Goal: Task Accomplishment & Management: Use online tool/utility

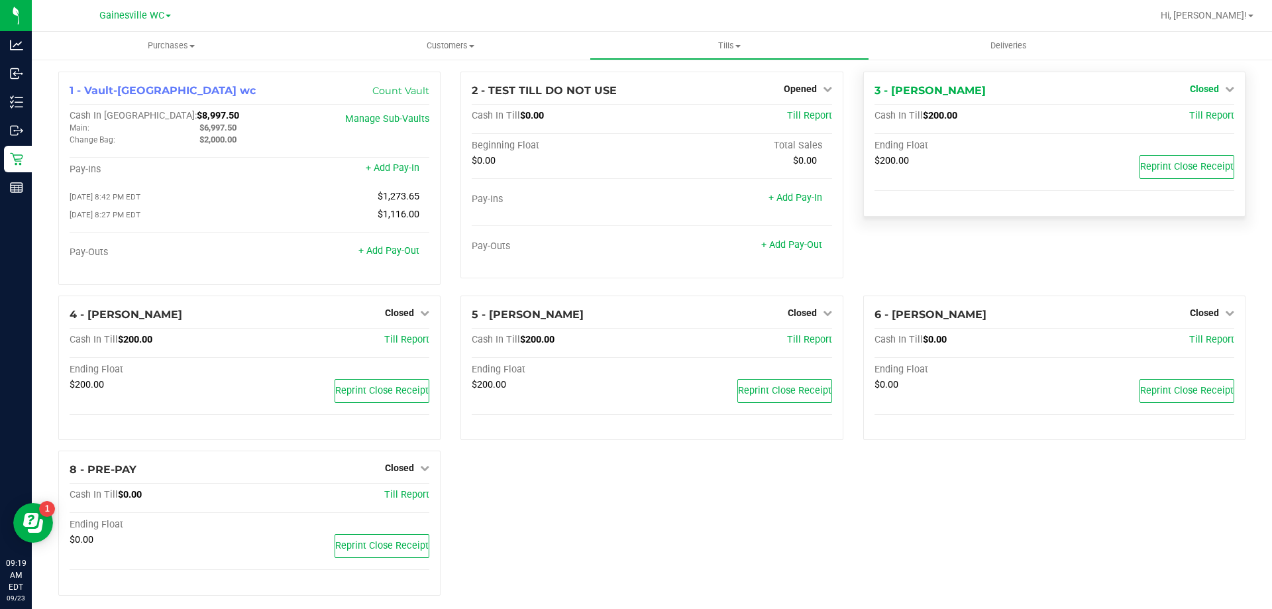
click at [1198, 89] on span "Closed" at bounding box center [1204, 88] width 29 height 11
click at [1186, 119] on link "Open Till" at bounding box center [1203, 116] width 35 height 11
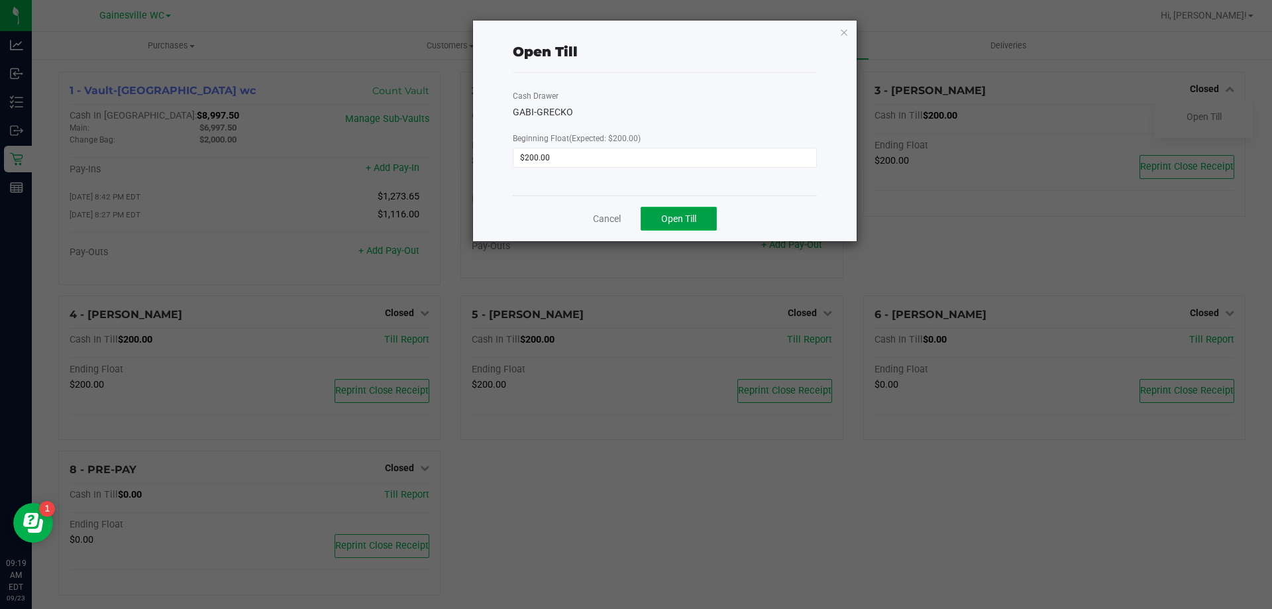
click at [674, 221] on span "Open Till" at bounding box center [678, 218] width 35 height 11
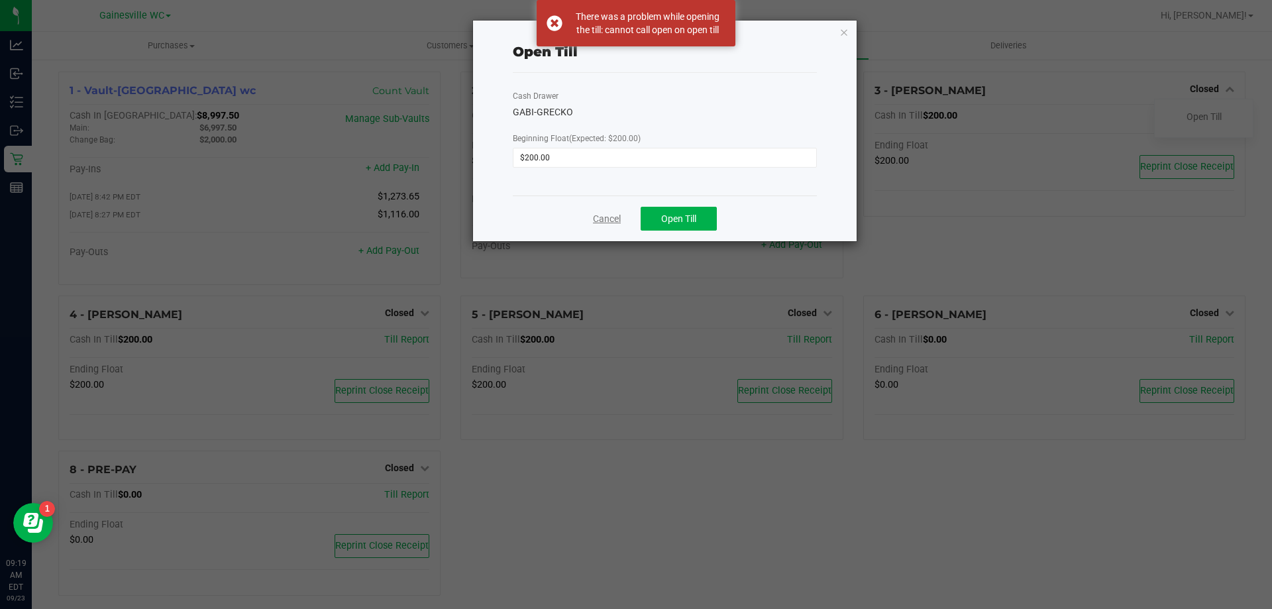
click at [600, 218] on link "Cancel" at bounding box center [607, 219] width 28 height 14
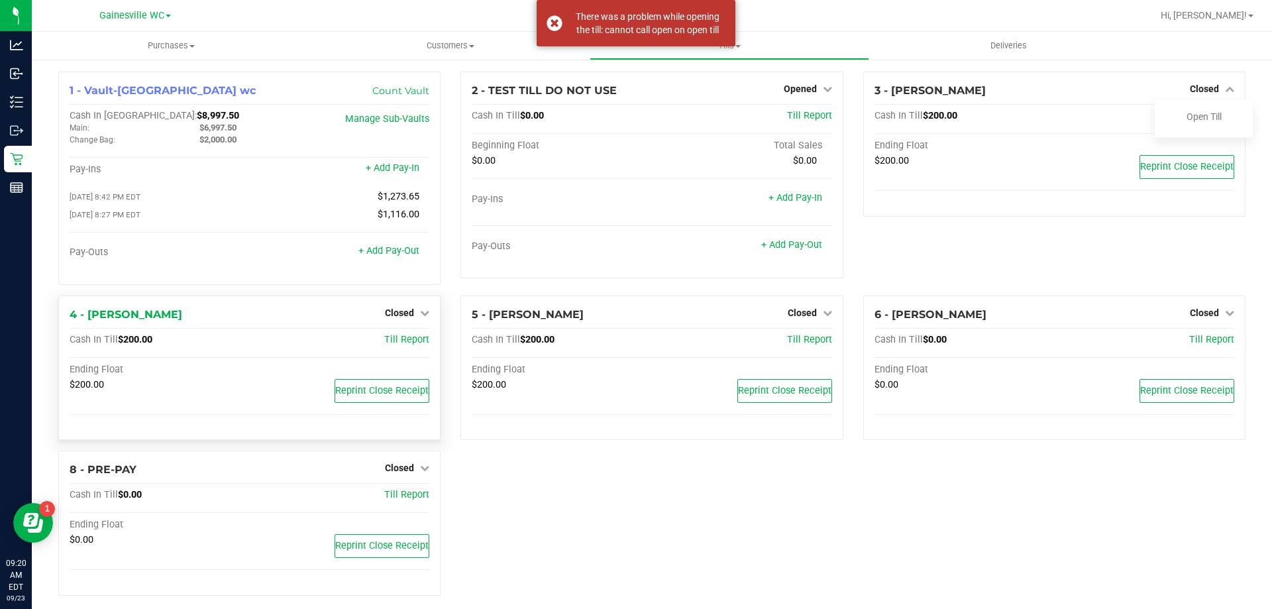
click at [399, 309] on div "Closed" at bounding box center [407, 313] width 44 height 16
click at [391, 317] on span "Closed" at bounding box center [399, 312] width 29 height 11
click at [390, 341] on link "Open Till" at bounding box center [399, 339] width 35 height 11
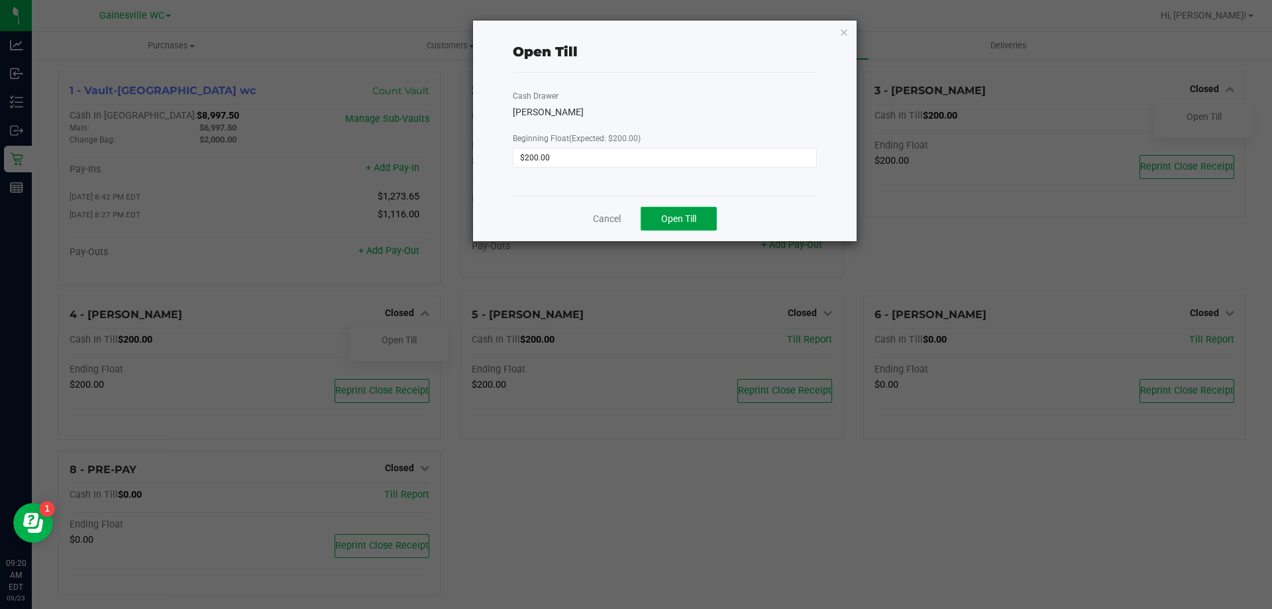
click at [689, 228] on button "Open Till" at bounding box center [678, 219] width 76 height 24
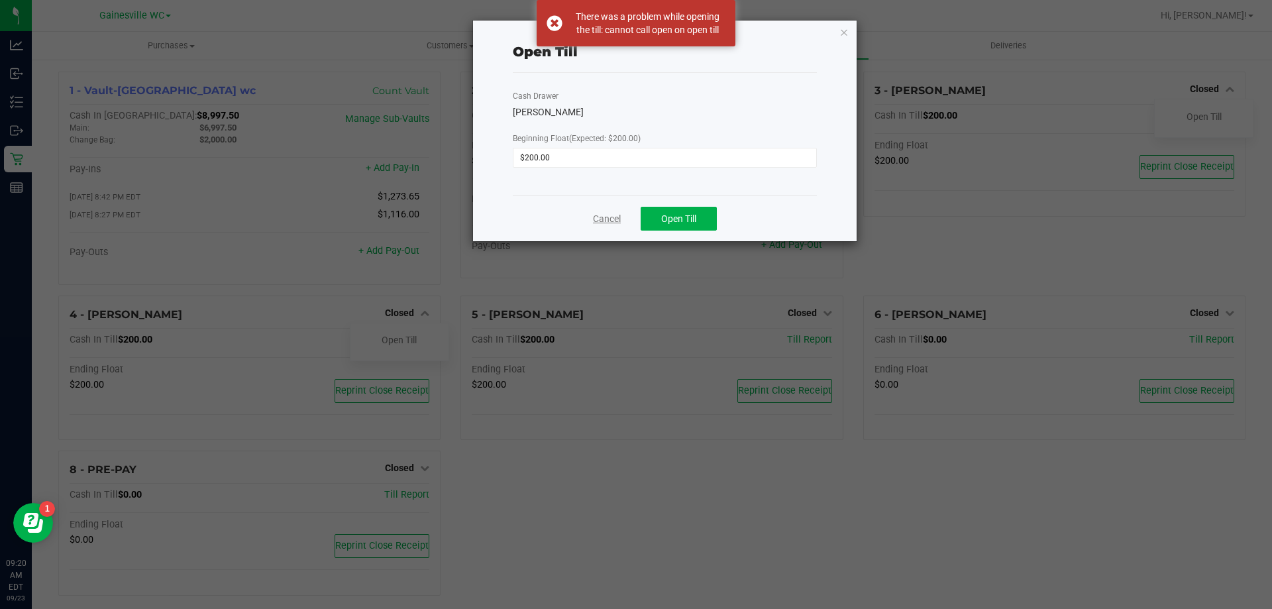
click at [597, 218] on link "Cancel" at bounding box center [607, 219] width 28 height 14
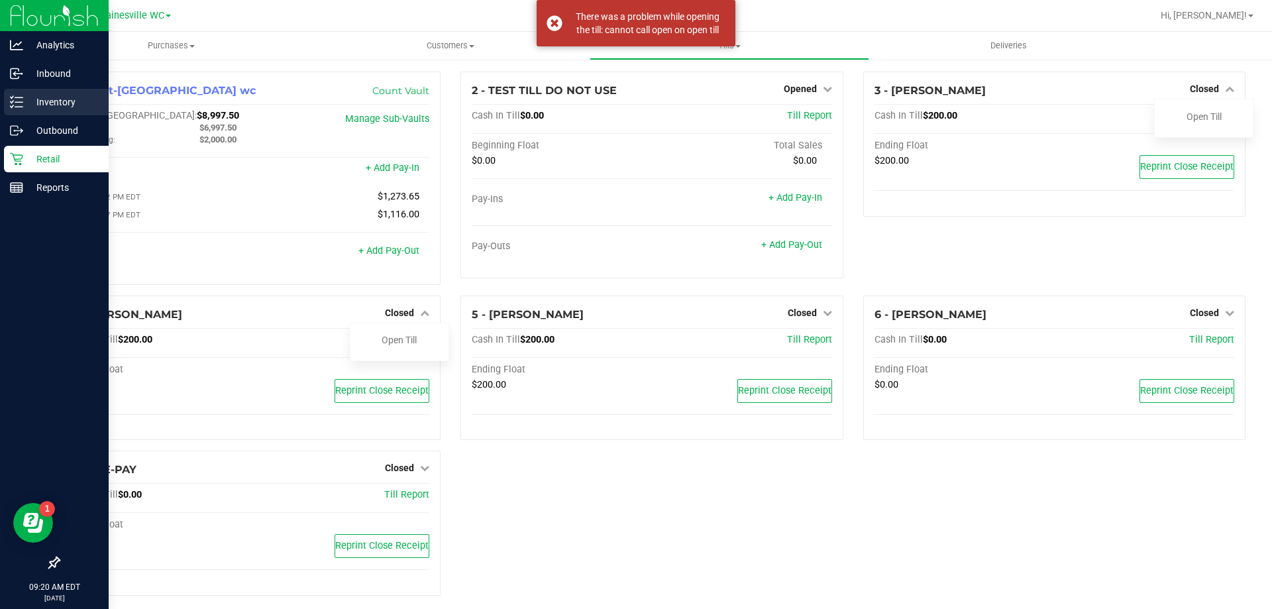
click at [29, 99] on p "Inventory" at bounding box center [62, 102] width 79 height 16
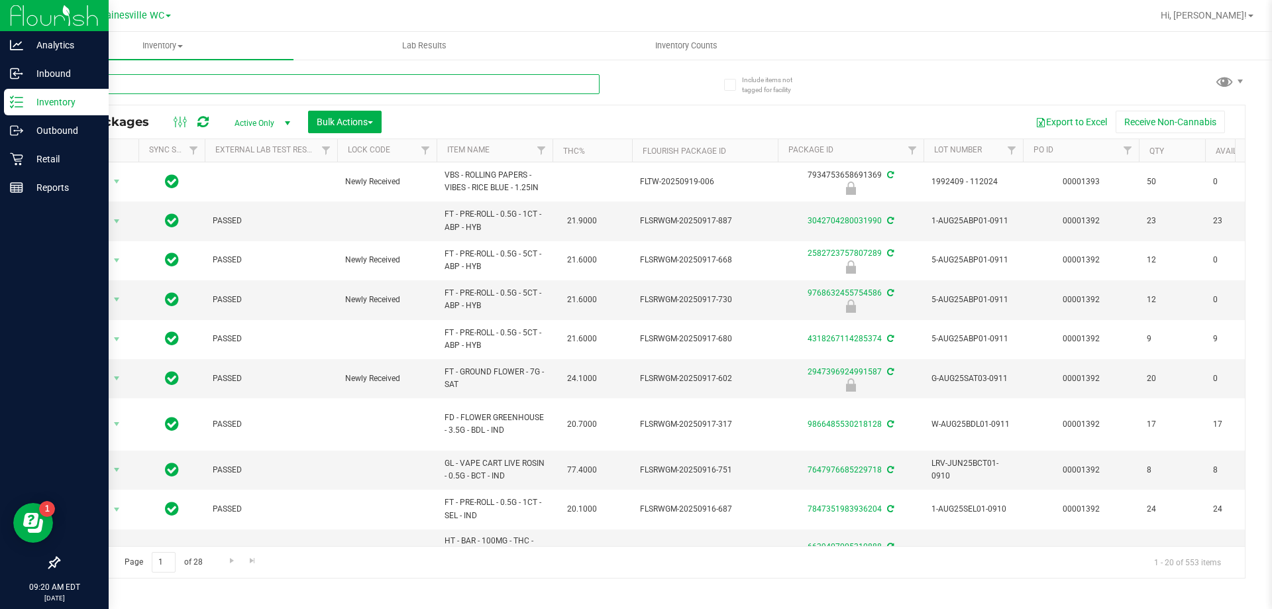
click at [128, 91] on input "text" at bounding box center [328, 84] width 541 height 20
type input "5084595630810274"
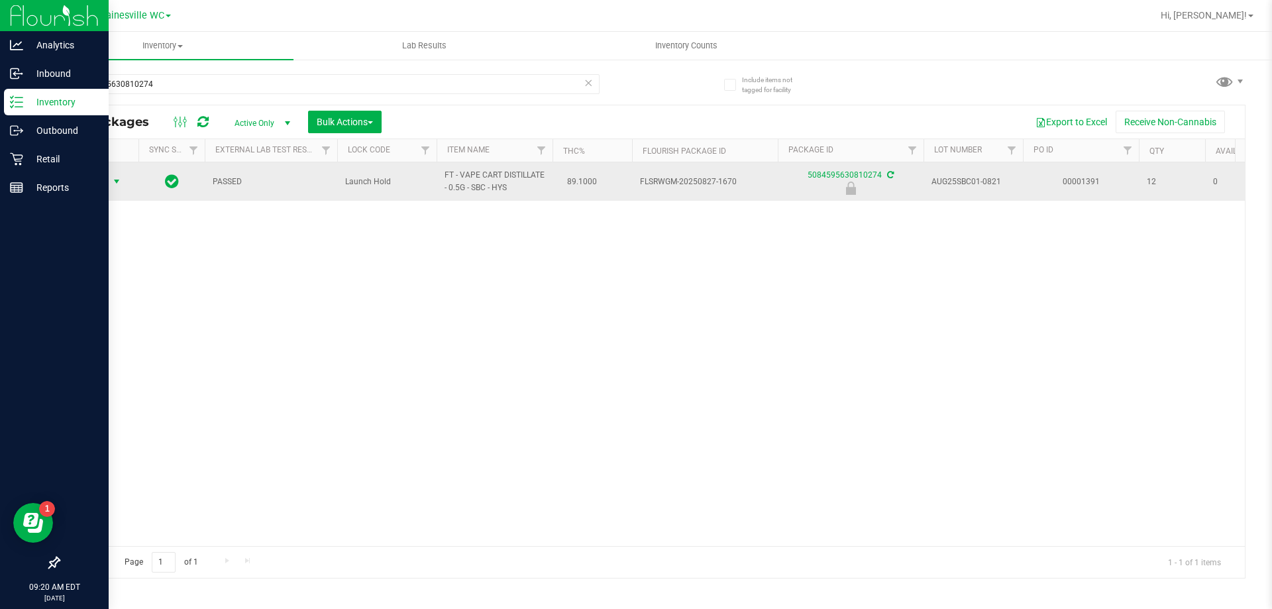
click at [101, 182] on span "Action" at bounding box center [90, 181] width 36 height 19
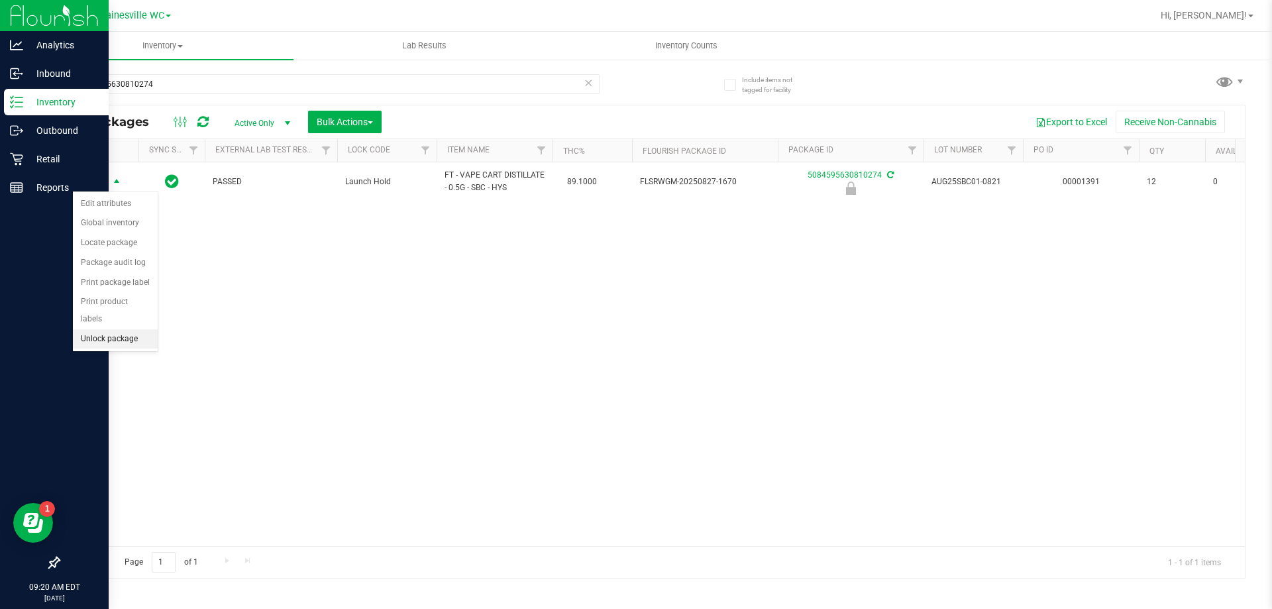
click at [92, 329] on li "Unlock package" at bounding box center [115, 339] width 85 height 20
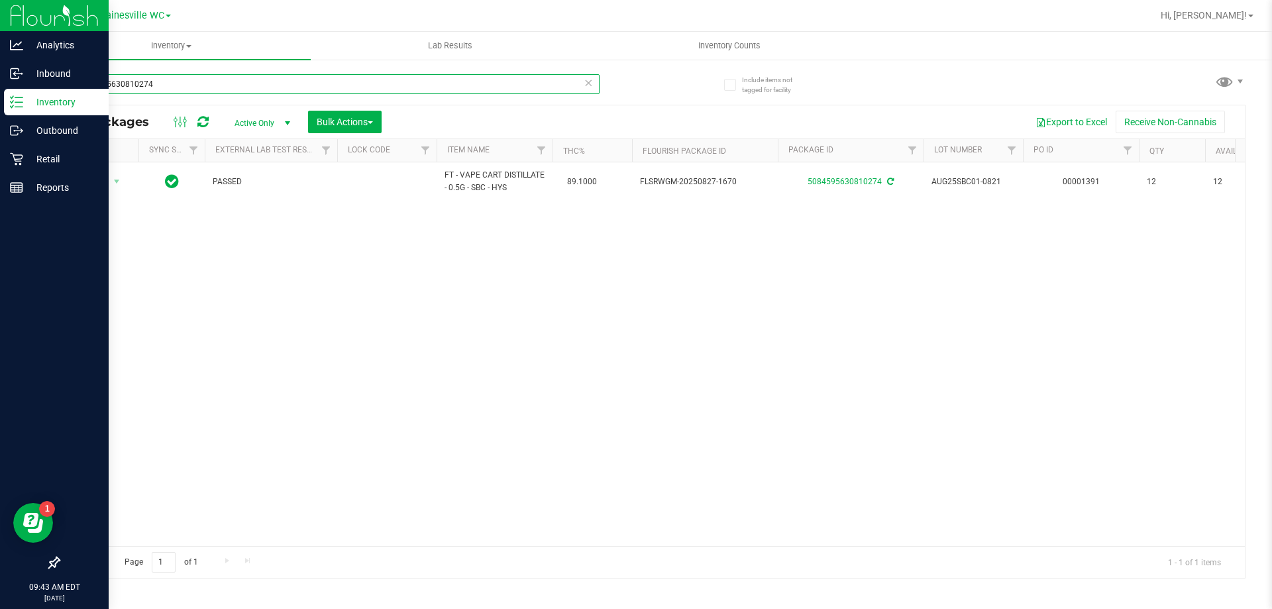
drag, startPoint x: 155, startPoint y: 76, endPoint x: 44, endPoint y: 85, distance: 111.0
click at [44, 85] on div "Include items not tagged for facility 5084595630810274 All Packages Active Only…" at bounding box center [652, 260] width 1240 height 404
type input "4382657102645430"
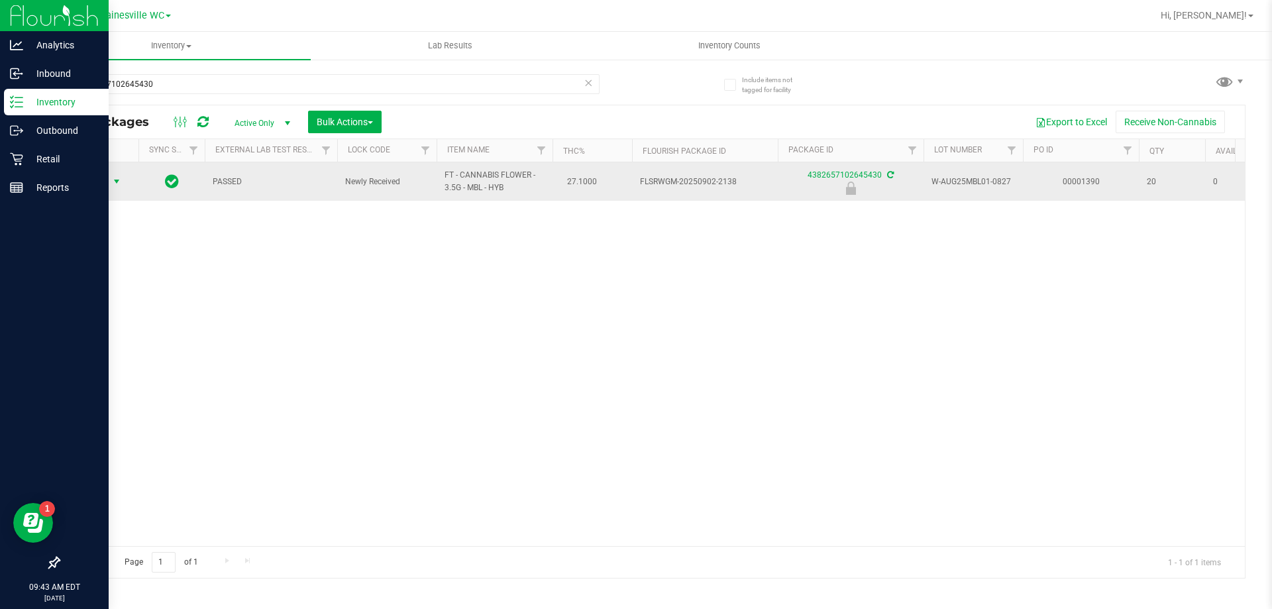
click at [113, 181] on span "select" at bounding box center [116, 181] width 11 height 11
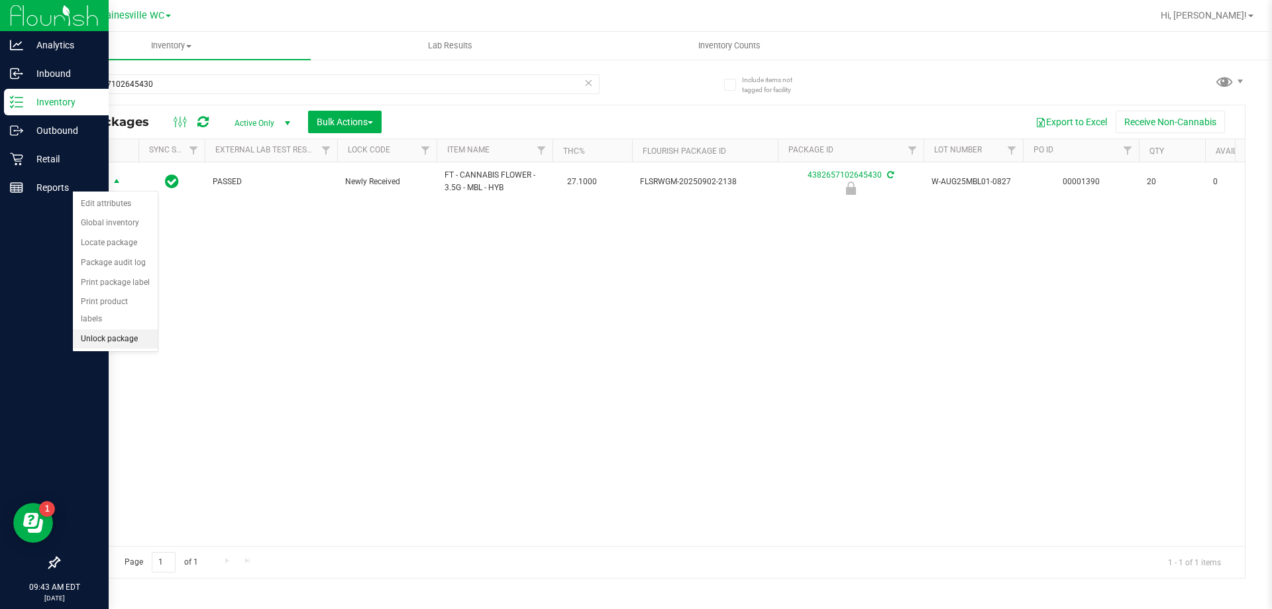
click at [107, 329] on li "Unlock package" at bounding box center [115, 339] width 85 height 20
